Goal: Information Seeking & Learning: Learn about a topic

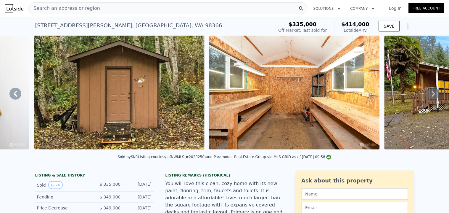
click at [132, 7] on div "Search an address or region" at bounding box center [167, 8] width 279 height 12
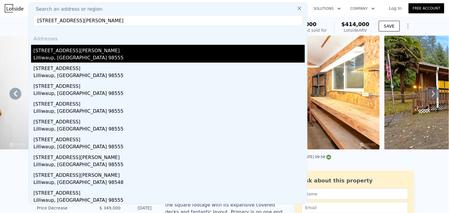
type input "[STREET_ADDRESS][PERSON_NAME]"
click at [75, 54] on div "Lilliwaup, [GEOGRAPHIC_DATA] 98555" at bounding box center [169, 58] width 272 height 8
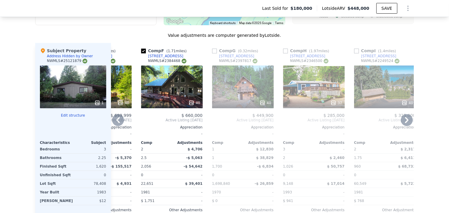
scroll to position [591, 0]
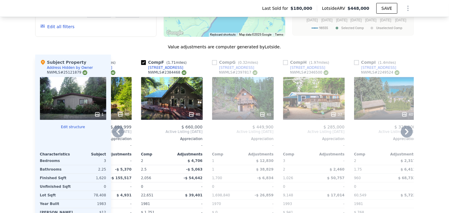
click at [318, 83] on div "37" at bounding box center [314, 98] width 62 height 43
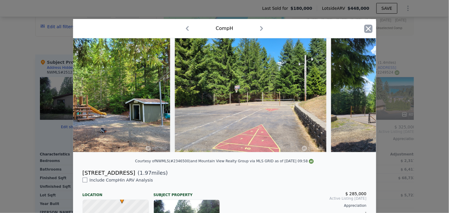
click at [368, 28] on icon "button" at bounding box center [369, 29] width 8 height 8
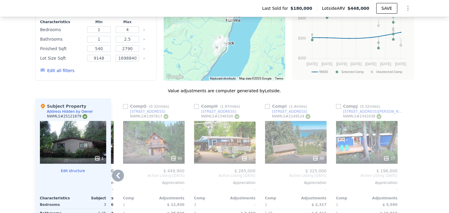
scroll to position [557, 0]
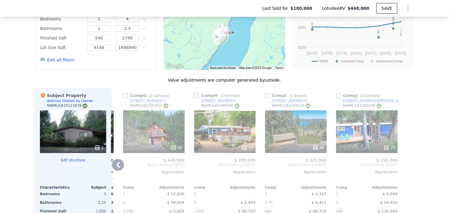
click at [363, 110] on div "37" at bounding box center [367, 131] width 62 height 43
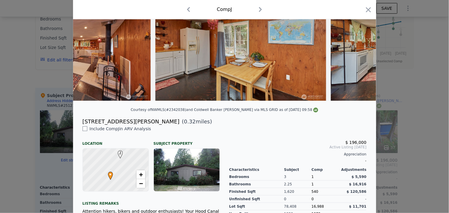
scroll to position [131, 0]
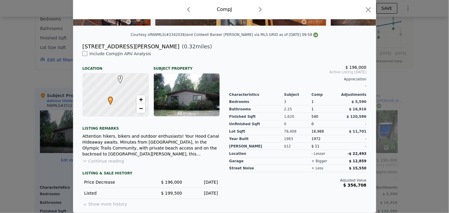
click at [107, 163] on button "Continue reading" at bounding box center [104, 161] width 42 height 6
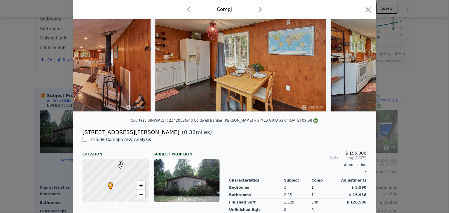
scroll to position [0, 0]
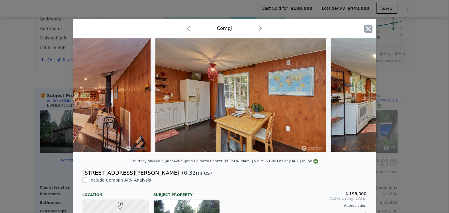
click at [366, 32] on icon "button" at bounding box center [369, 29] width 8 height 8
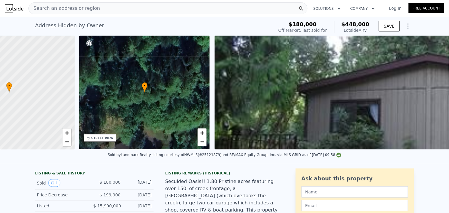
scroll to position [0, 271]
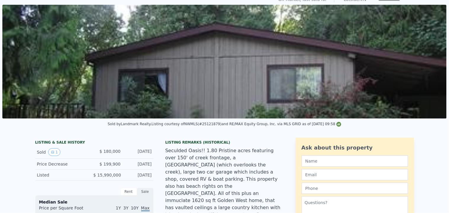
scroll to position [2, 0]
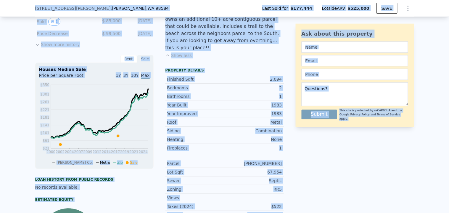
scroll to position [31, 0]
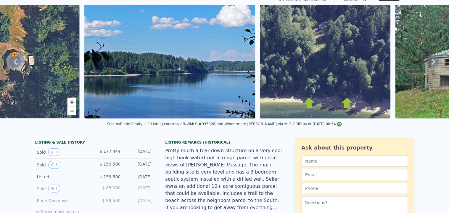
scroll to position [2, 0]
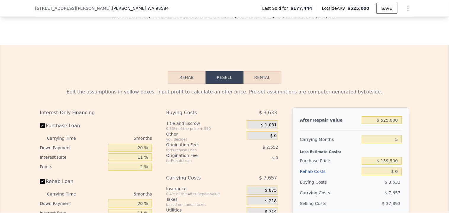
scroll to position [886, 0]
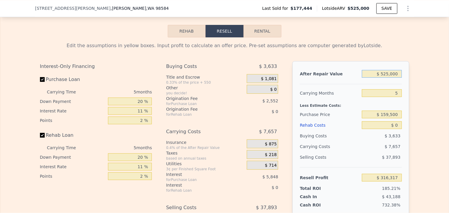
drag, startPoint x: 397, startPoint y: 79, endPoint x: 382, endPoint y: 79, distance: 14.8
click at [382, 78] on input "$ 525,000" at bounding box center [382, 74] width 40 height 8
type input "$ 4"
type input "-$ 170,461"
type input "$ 47"
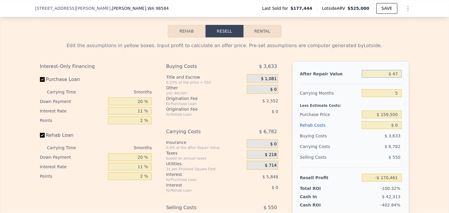
type input "-$ 170,421"
type input "$ 475"
type input "-$ 170,025"
type input "$ 4,750"
type input "-$ 166,062"
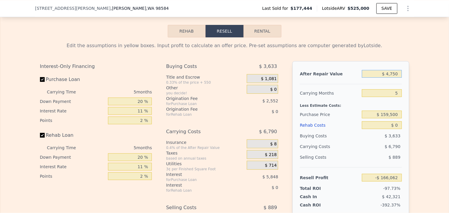
type input "$ 47,500"
type input "-$ 126,424"
type input "$ 475,000"
type input "$ 269,956"
type input "$ 475,000"
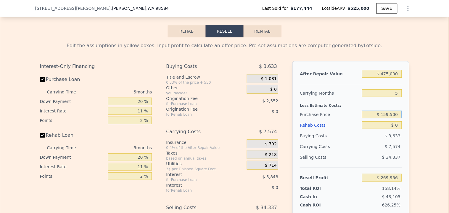
drag, startPoint x: 399, startPoint y: 120, endPoint x: 382, endPoint y: 119, distance: 16.6
click at [382, 118] on input "$ 159,500" at bounding box center [382, 114] width 40 height 8
type input "$ 275,000"
type input "$ 147,988"
click at [394, 129] on input "$ 0" at bounding box center [382, 125] width 40 height 8
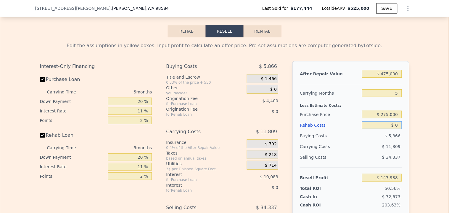
type input "$ 8"
type input "$ 147,980"
type input "$ 80"
type input "$ 147,902"
type input "$ 800"
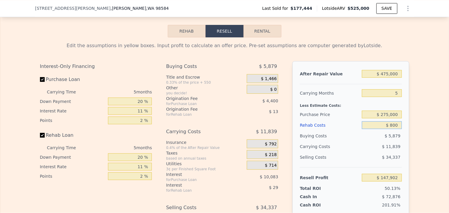
type input "$ 147,145"
type input "$ 8,000"
type input "$ 139,565"
type input "$ 80,000"
type input "$ 63,773"
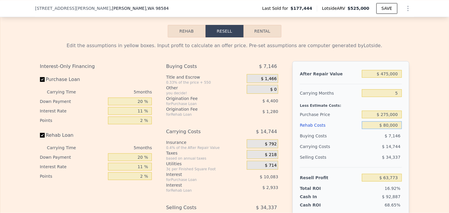
type input "$ 80,000"
click at [398, 118] on input "$ 275,000" at bounding box center [382, 114] width 40 height 8
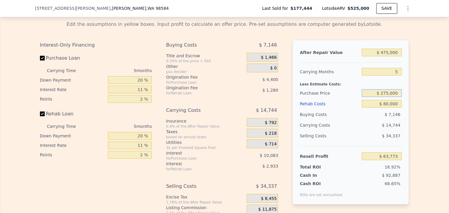
scroll to position [919, 0]
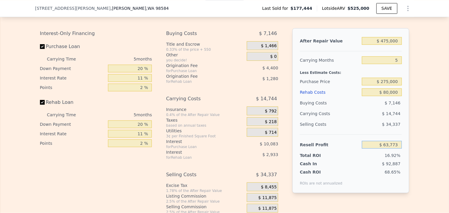
click at [391, 148] on input "$ 63,773" at bounding box center [382, 145] width 40 height 8
drag, startPoint x: 387, startPoint y: 87, endPoint x: 383, endPoint y: 87, distance: 4.1
click at [383, 85] on input "$ 275,000" at bounding box center [382, 82] width 40 height 8
click at [399, 85] on input "$ 255,000" at bounding box center [382, 82] width 40 height 8
type input "$ 255,000"
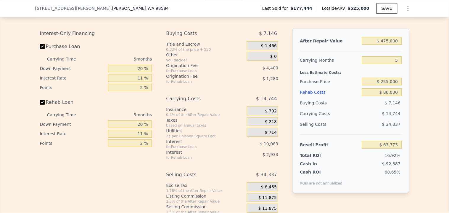
type input "$ 84,895"
click at [400, 97] on div "After Repair Value $ 475,000 Carrying Months 5 Less Estimate Costs: Purchase Pr…" at bounding box center [351, 110] width 117 height 165
type input "$ 525,000"
type input "$ 0"
type input "$ 316,317"
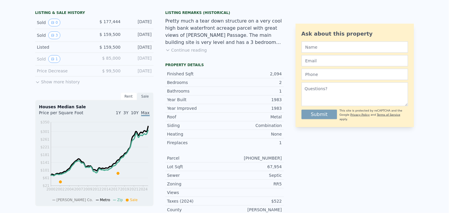
scroll to position [0, 0]
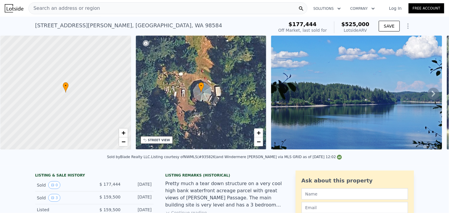
click at [229, 7] on div "Search an address or region" at bounding box center [167, 8] width 279 height 12
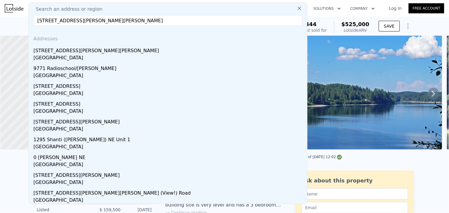
type input "2215 Douglas Dr NE, Bainbridge Island, WA 98110"
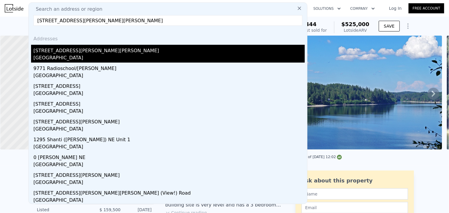
click at [79, 54] on div "2215 Douglas Dr NE" at bounding box center [169, 49] width 272 height 9
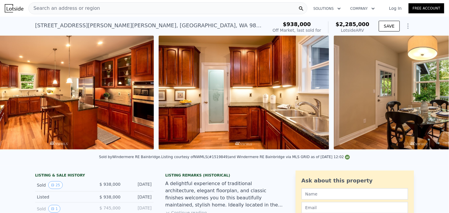
scroll to position [0, 2]
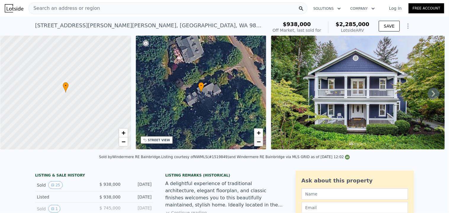
drag, startPoint x: 269, startPoint y: 128, endPoint x: 256, endPoint y: 146, distance: 21.9
click at [271, 130] on div at bounding box center [358, 94] width 178 height 116
click at [198, 150] on div "• + − STREET VIEW" at bounding box center [201, 94] width 131 height 116
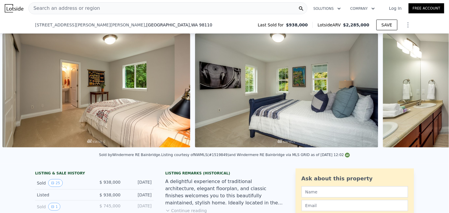
scroll to position [162, 0]
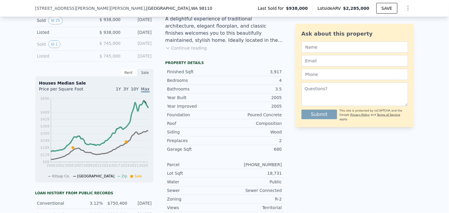
click at [180, 51] on button "Continue reading" at bounding box center [187, 48] width 42 height 6
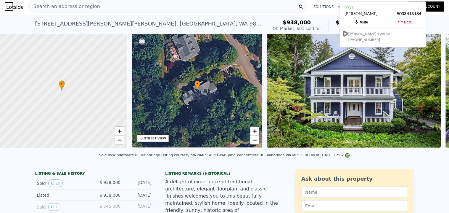
scroll to position [0, 2]
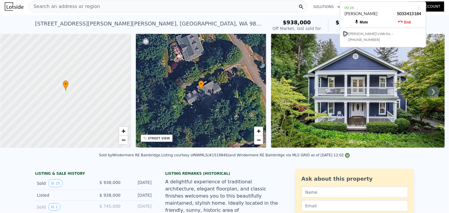
click at [187, 106] on div "• + −" at bounding box center [201, 91] width 131 height 114
click at [257, 129] on span "+" at bounding box center [259, 130] width 4 height 7
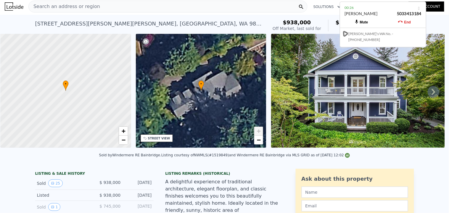
click at [257, 129] on span "+" at bounding box center [259, 130] width 4 height 7
click at [258, 140] on span "−" at bounding box center [259, 139] width 4 height 7
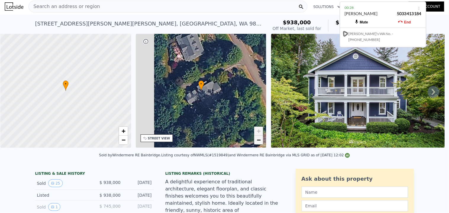
click at [258, 140] on span "−" at bounding box center [259, 139] width 4 height 7
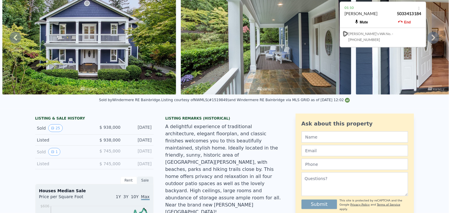
scroll to position [0, 0]
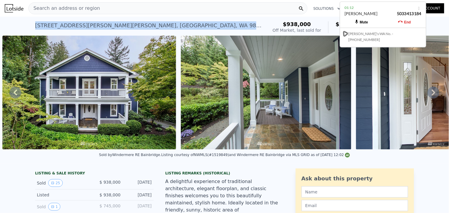
drag, startPoint x: 152, startPoint y: 27, endPoint x: 31, endPoint y: 29, distance: 120.9
click at [31, 29] on div "2215 Douglas Dr NE , Bainbridge Island , WA 98110 Sold Nov 2019 for $938k (~ARV…" at bounding box center [224, 26] width 449 height 19
copy div "2215 Douglas Dr NE , Bainbridge Island , WA 98110"
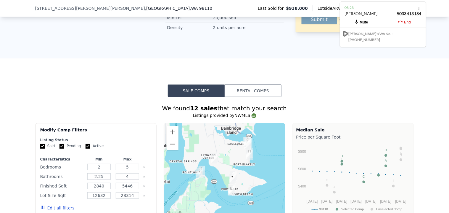
scroll to position [492, 0]
click at [246, 166] on div at bounding box center [225, 170] width 122 height 95
click at [167, 126] on button "Zoom in" at bounding box center [173, 132] width 12 height 12
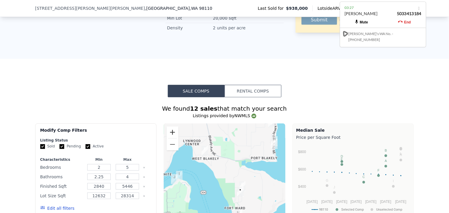
click at [175, 126] on button "Zoom in" at bounding box center [173, 132] width 12 height 12
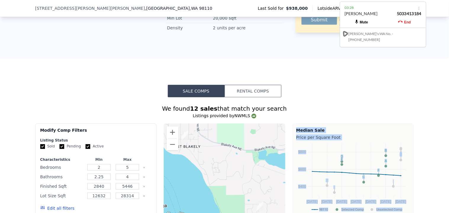
drag, startPoint x: 274, startPoint y: 198, endPoint x: 238, endPoint y: 151, distance: 59.2
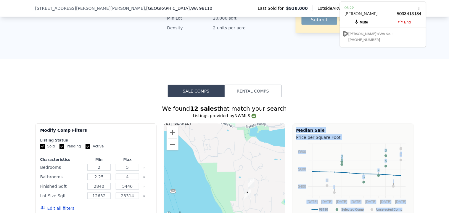
drag, startPoint x: 235, startPoint y: 155, endPoint x: 219, endPoint y: 115, distance: 43.0
click at [219, 123] on div at bounding box center [225, 170] width 122 height 95
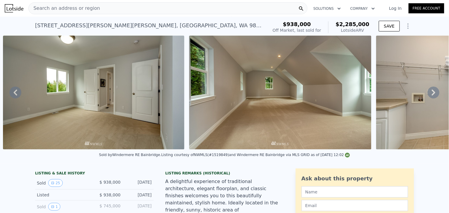
scroll to position [0, 4086]
click at [146, 8] on div "Search an address or region" at bounding box center [167, 8] width 279 height 12
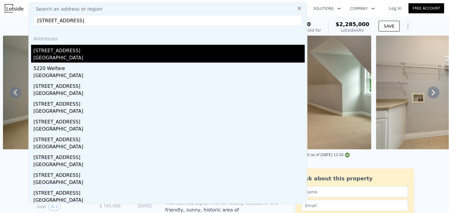
type input "5571 Welfare Avenue NE, Bainbridge Island, WA 98110"
click at [77, 50] on div "5571 Welfare Ave NE" at bounding box center [169, 49] width 272 height 9
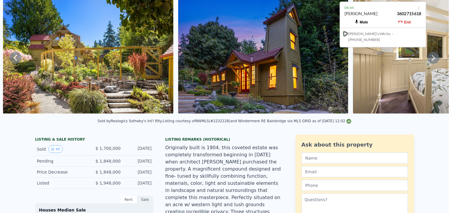
scroll to position [2, 0]
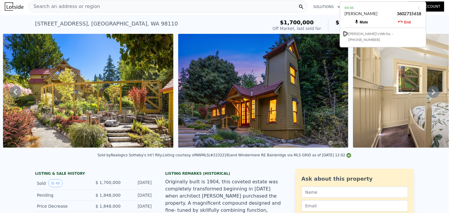
click at [99, 5] on div "Search an address or region" at bounding box center [167, 7] width 279 height 12
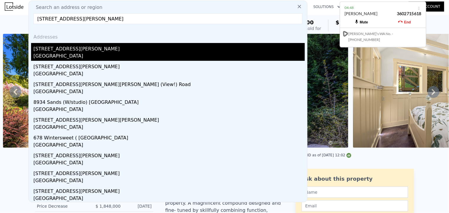
type input "7936 Ne Beck Rd Bainbridge Island, WA 98110"
click at [80, 52] on div "Bainbridge Island, WA 98110" at bounding box center [169, 56] width 272 height 8
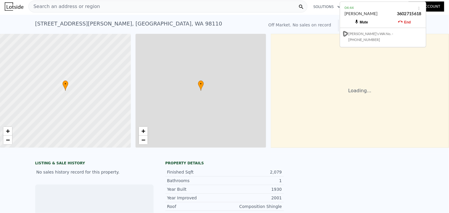
scroll to position [0, 2]
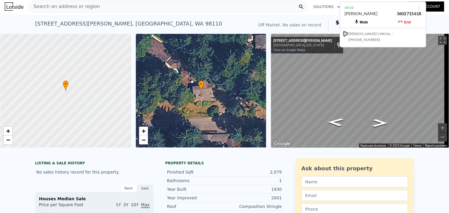
click at [212, 115] on div "• + −" at bounding box center [201, 91] width 131 height 114
click at [377, 119] on icon "Go East, NE Beck Rd" at bounding box center [380, 123] width 28 height 12
click at [333, 125] on icon "Go West, NE Beck Rd" at bounding box center [336, 122] width 28 height 12
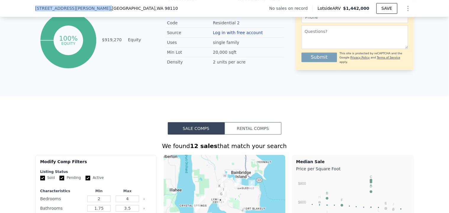
scroll to position [304, 0]
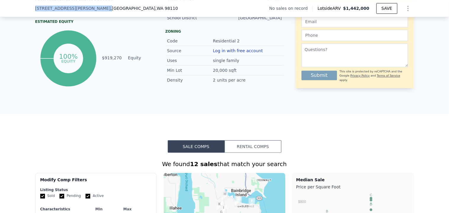
drag, startPoint x: 43, startPoint y: 9, endPoint x: 65, endPoint y: 4, distance: 22.8
click at [65, 4] on div "7936 NE Beck Rd , Bainbridge Island , WA 98110 No sales on record Lotside ARV $…" at bounding box center [224, 8] width 449 height 17
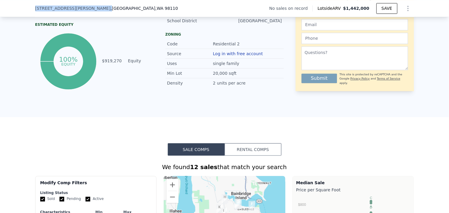
copy div "7936 NE Beck Rd ,"
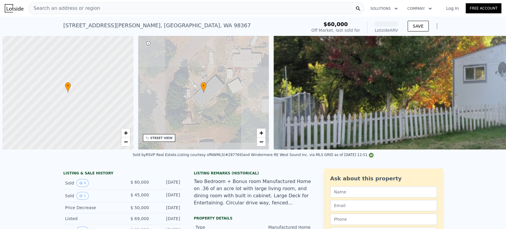
scroll to position [0, 2]
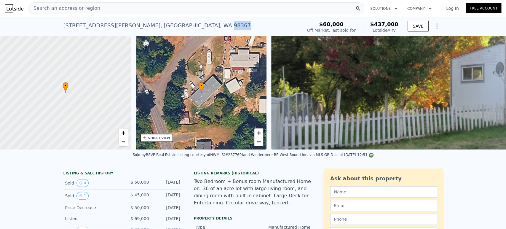
drag, startPoint x: 177, startPoint y: 28, endPoint x: 164, endPoint y: 30, distance: 12.9
click at [164, 30] on div "5131 Southgate Dr SW , Kitsap County , WA 98367 Sold Jul 2019 for $60k (~ARV $4…" at bounding box center [181, 27] width 236 height 17
copy div "98367"
